Goal: Find specific page/section: Find specific page/section

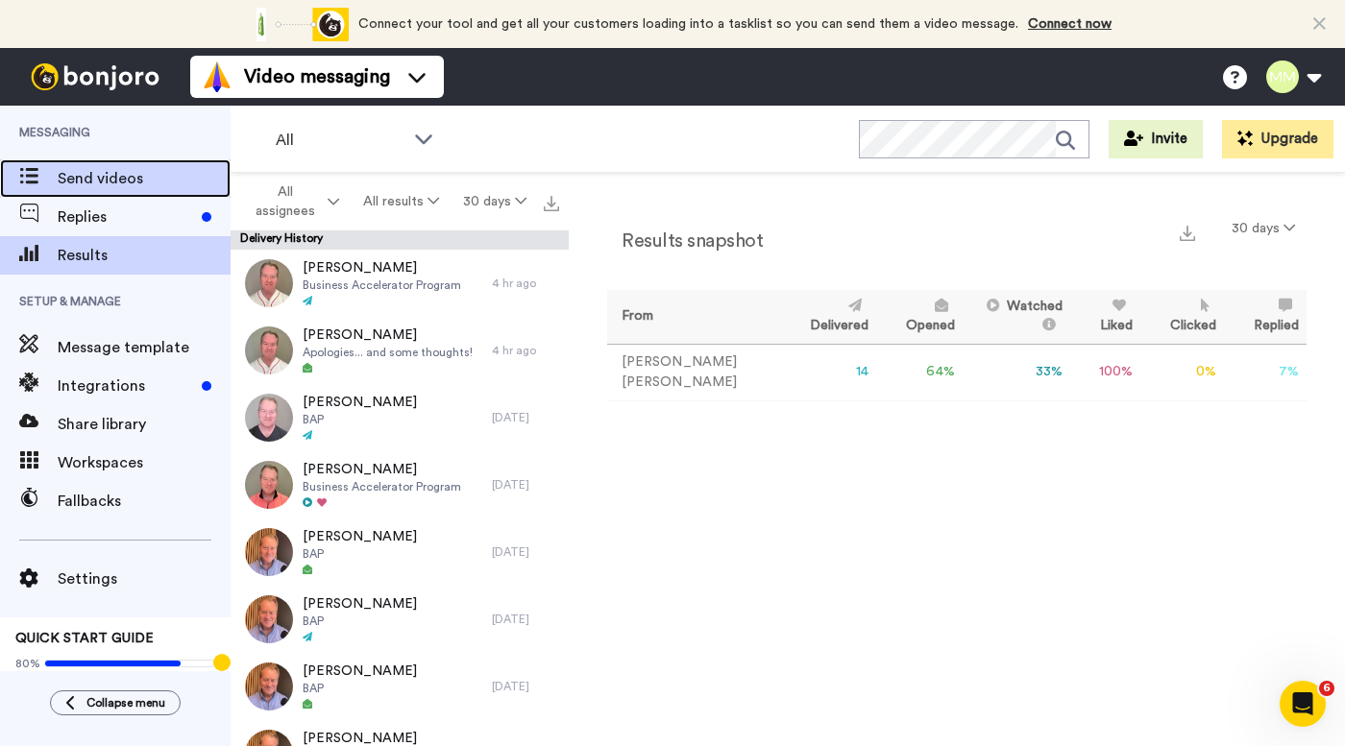
click at [112, 169] on span "Send videos" at bounding box center [144, 178] width 173 height 23
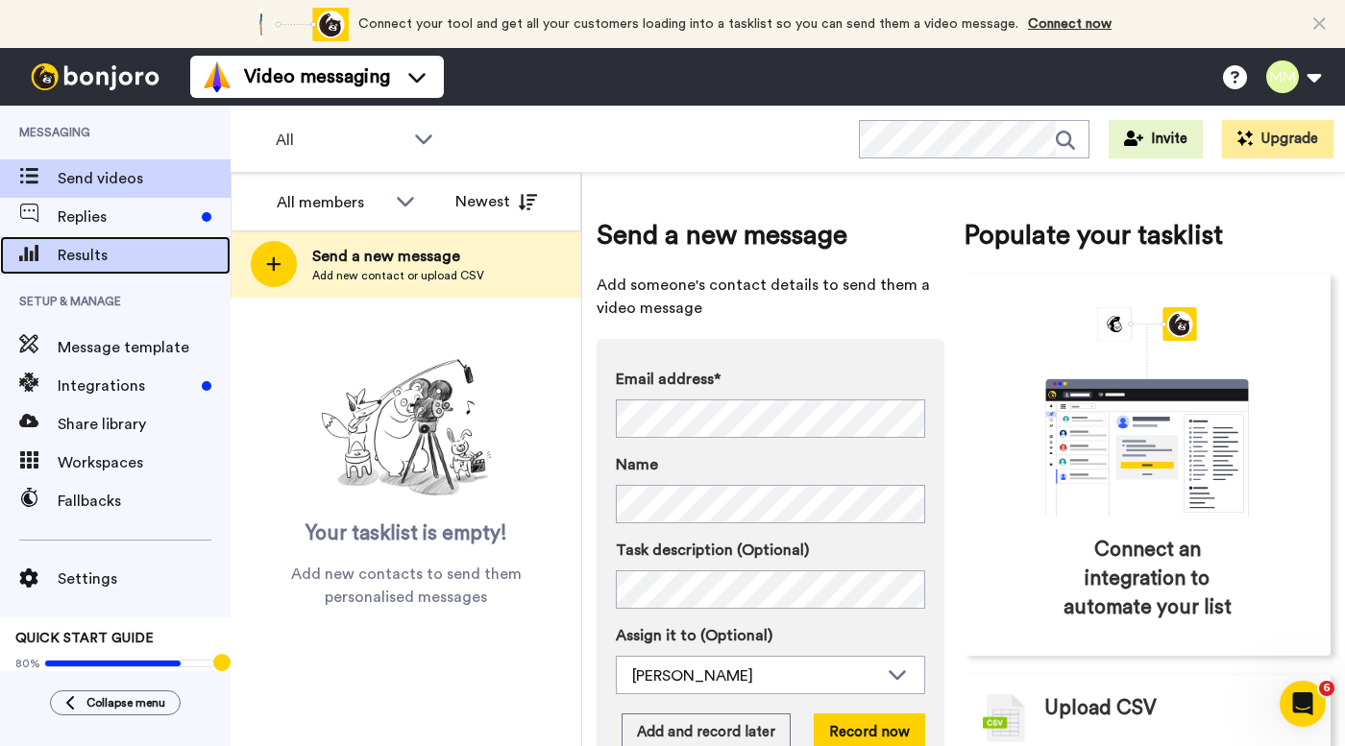
click at [124, 255] on span "Results" at bounding box center [144, 255] width 173 height 23
